Goal: Information Seeking & Learning: Check status

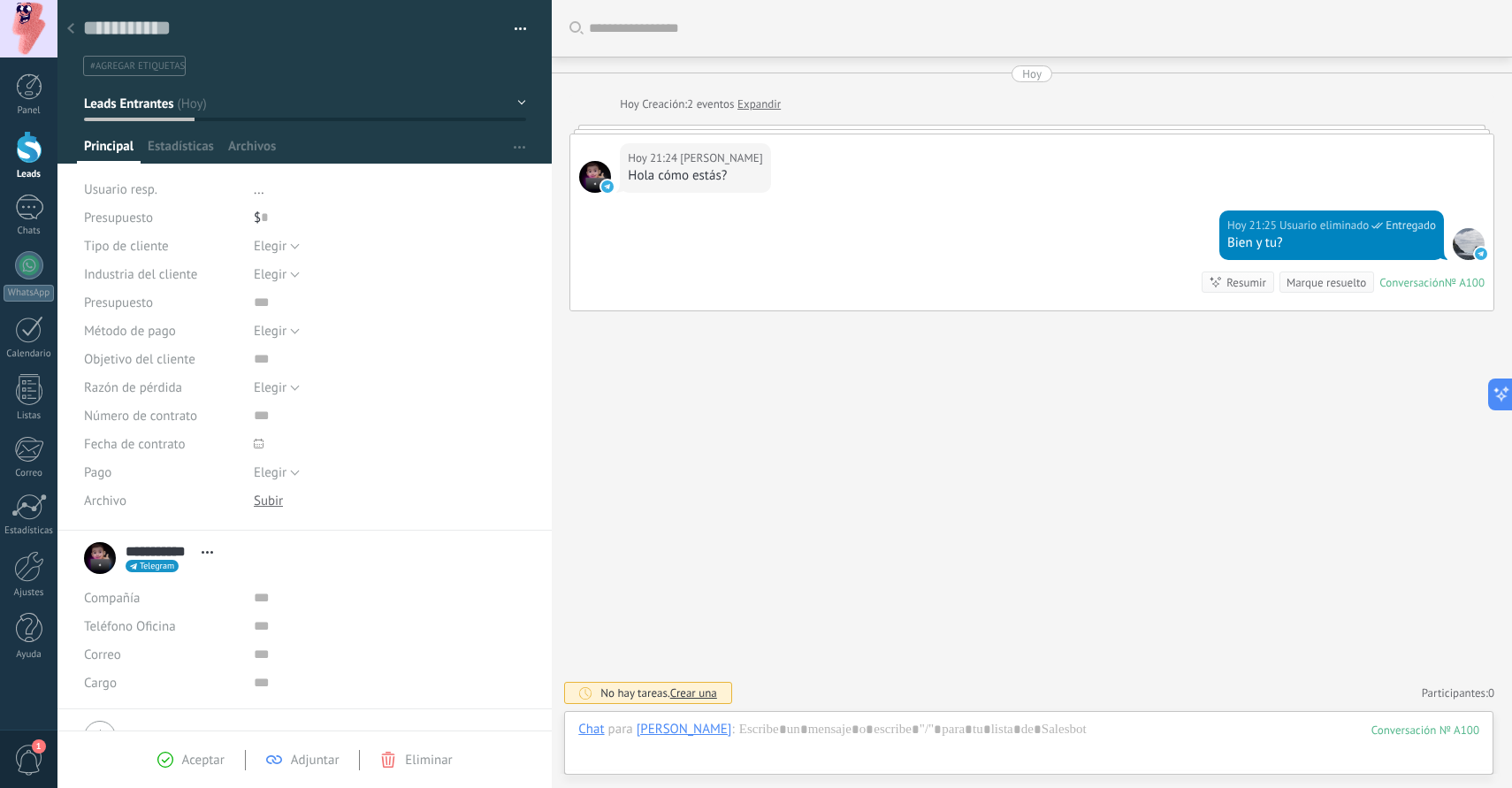
scroll to position [26, 0]
type textarea "**********"
click at [33, 90] on div at bounding box center [28, 86] width 26 height 26
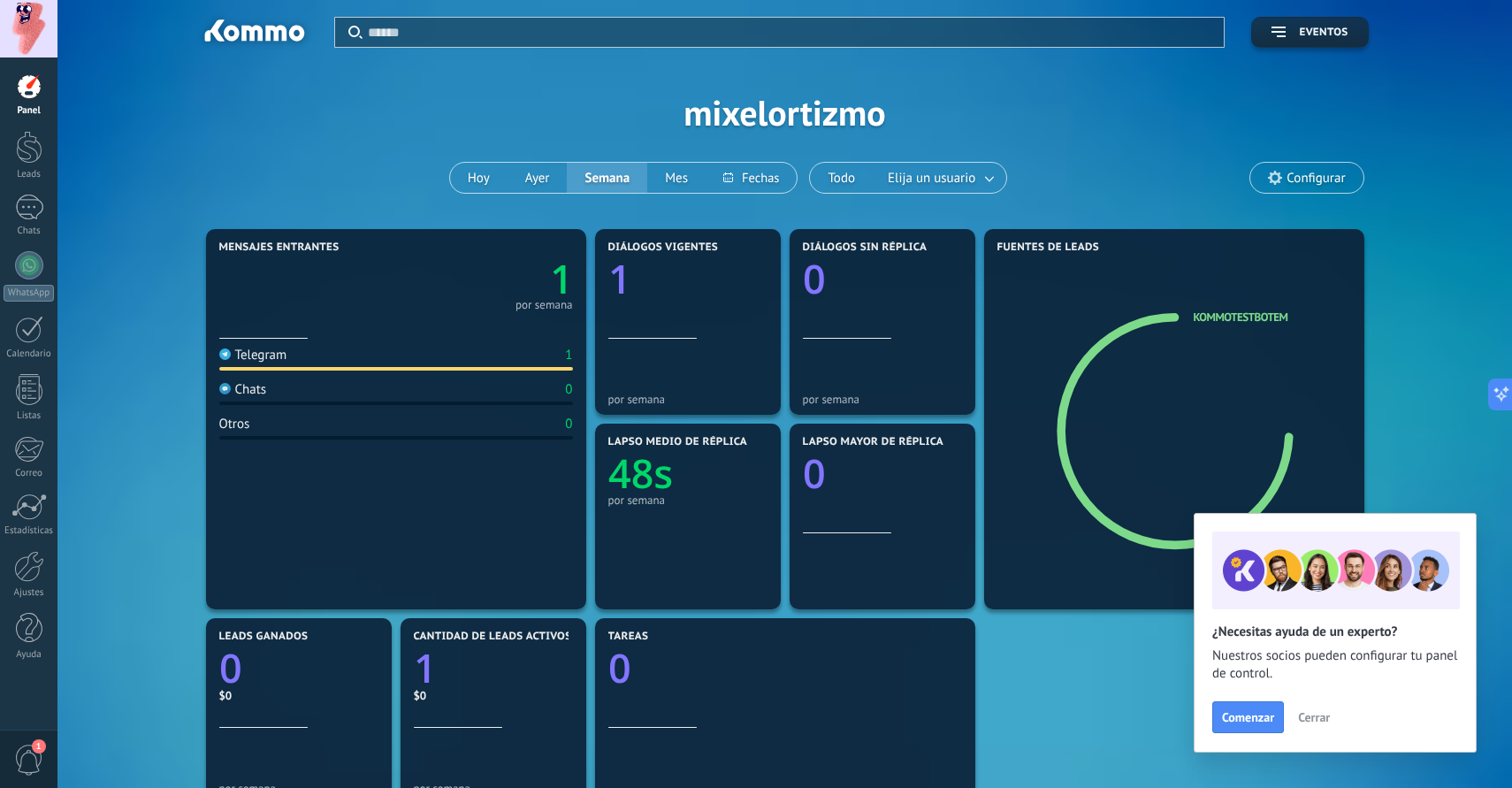
click at [1319, 713] on span "Cerrar" at bounding box center [1314, 717] width 32 height 13
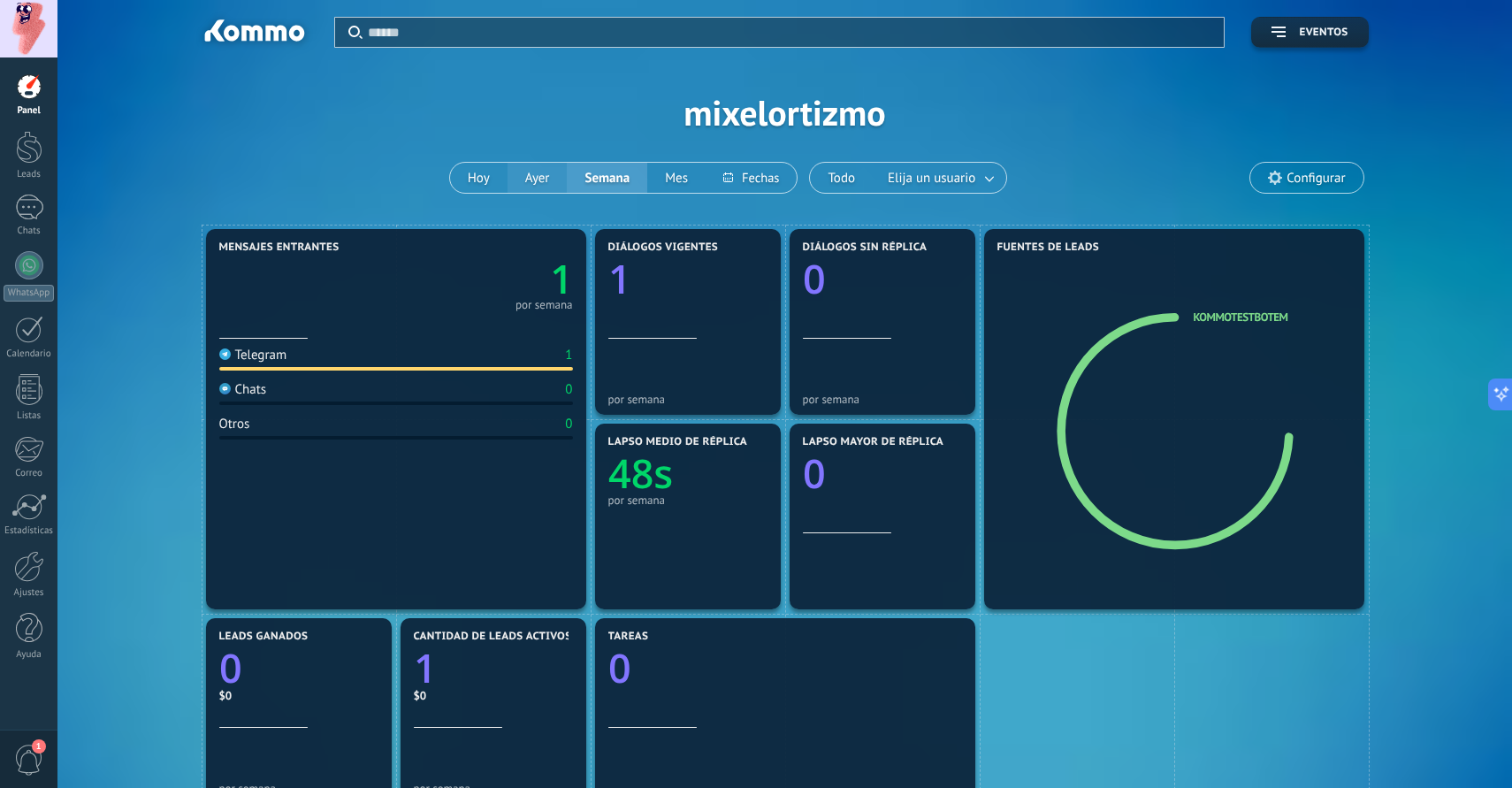
click at [532, 185] on button "Ayer" at bounding box center [538, 178] width 61 height 30
click at [680, 176] on button "Mes" at bounding box center [677, 178] width 59 height 30
click at [491, 180] on button "Hoy" at bounding box center [479, 178] width 58 height 30
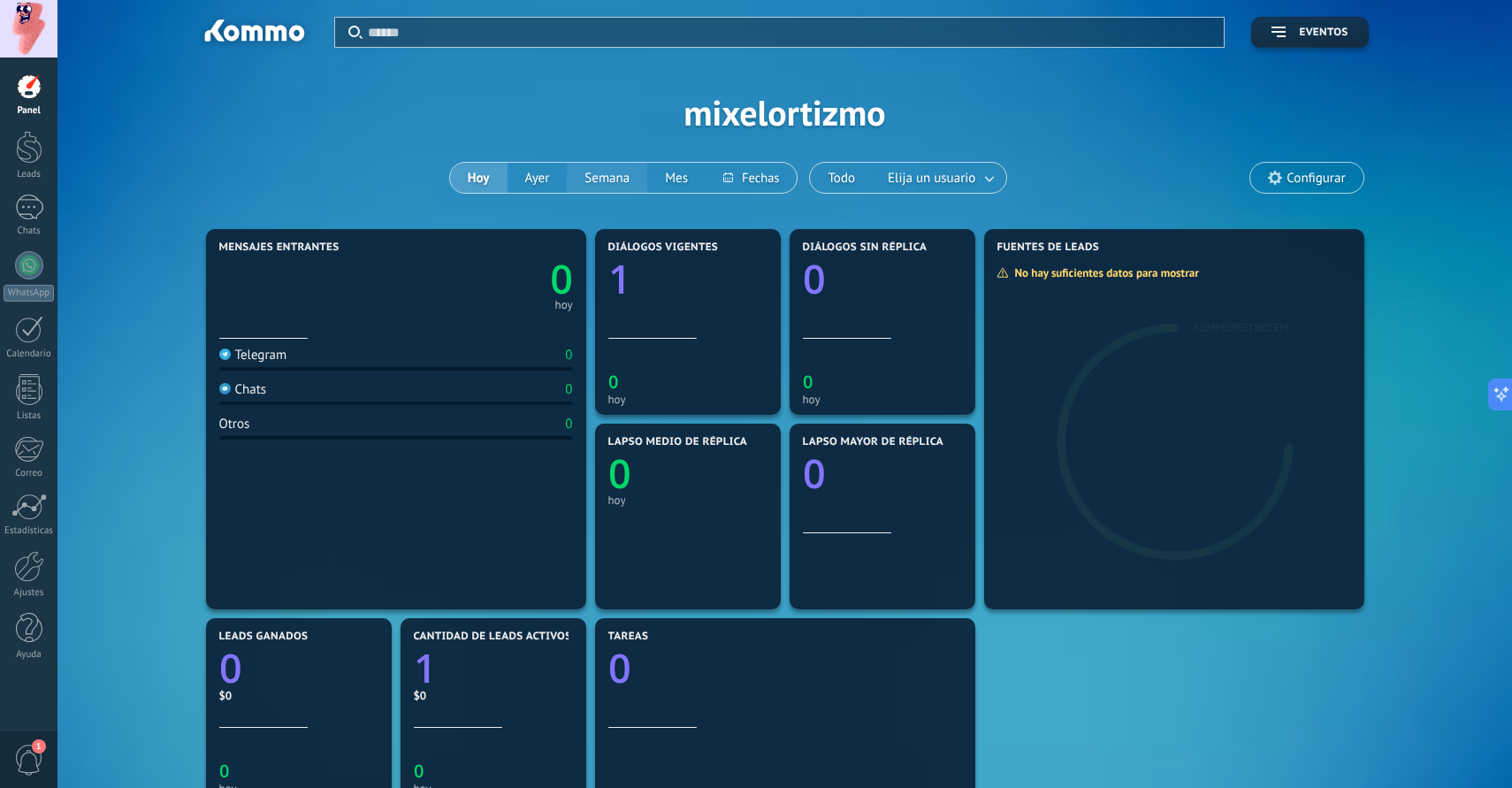
click at [599, 188] on button "Semana" at bounding box center [607, 178] width 80 height 30
